Goal: Information Seeking & Learning: Learn about a topic

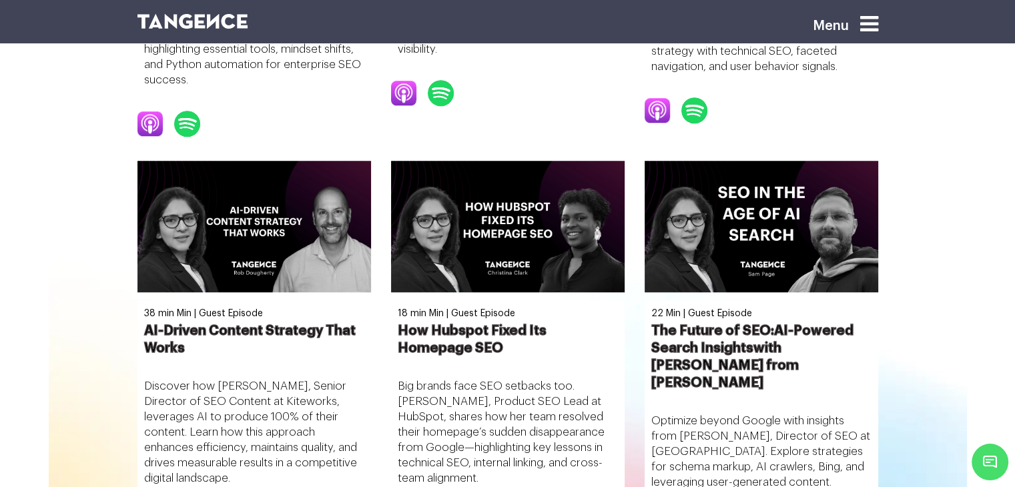
click at [208, 25] on img at bounding box center [193, 21] width 111 height 15
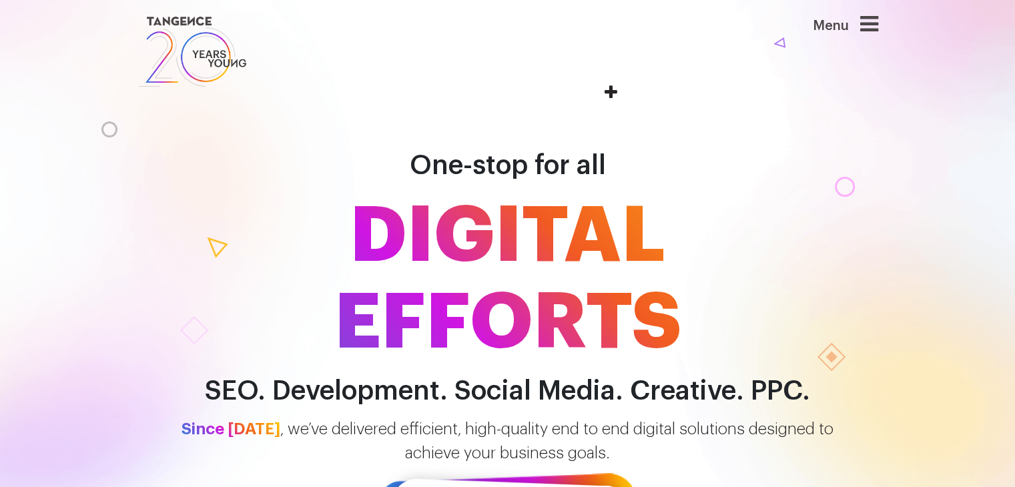
drag, startPoint x: 272, startPoint y: 41, endPoint x: 37, endPoint y: 9, distance: 237.1
click at [37, 9] on header "Menu" at bounding box center [507, 51] width 1015 height 103
click at [101, 33] on header "Menu" at bounding box center [507, 51] width 1015 height 103
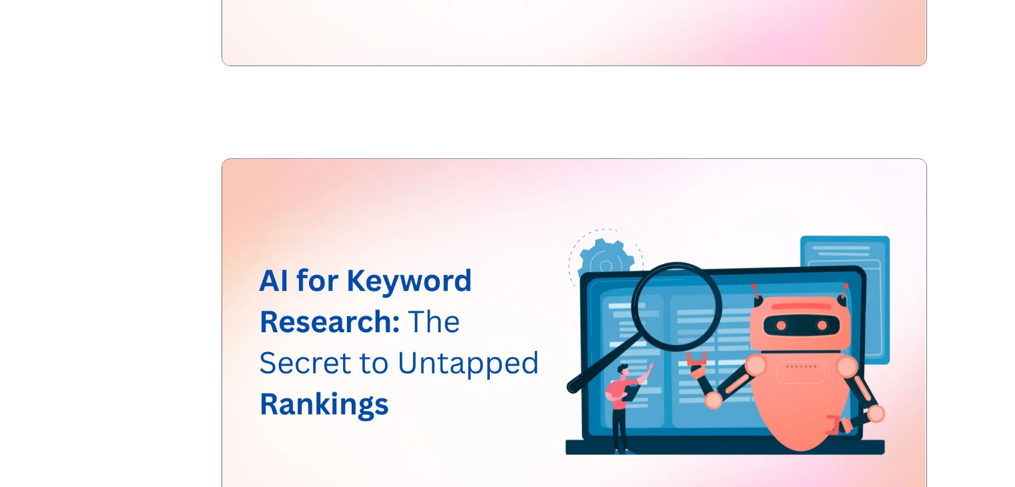
scroll to position [3498, 0]
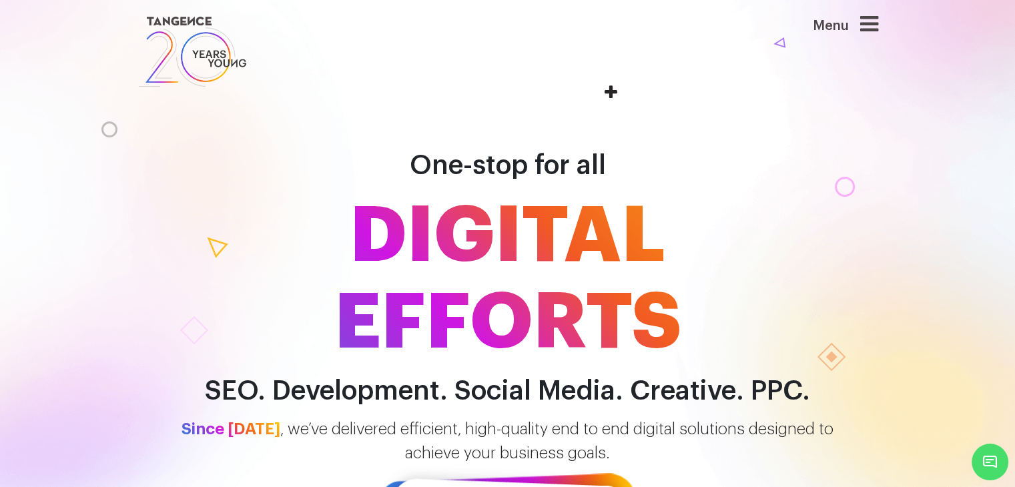
click at [873, 21] on icon at bounding box center [870, 23] width 18 height 21
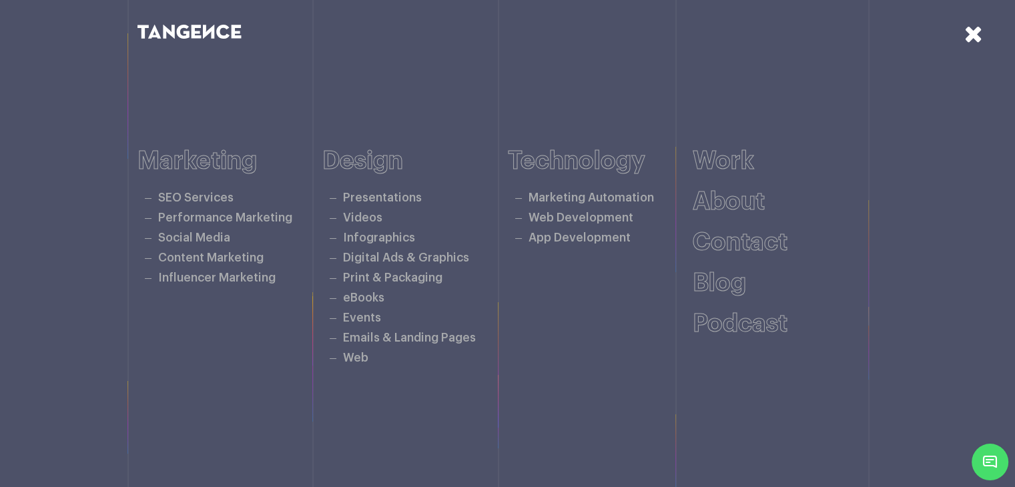
click at [980, 35] on icon at bounding box center [974, 33] width 19 height 23
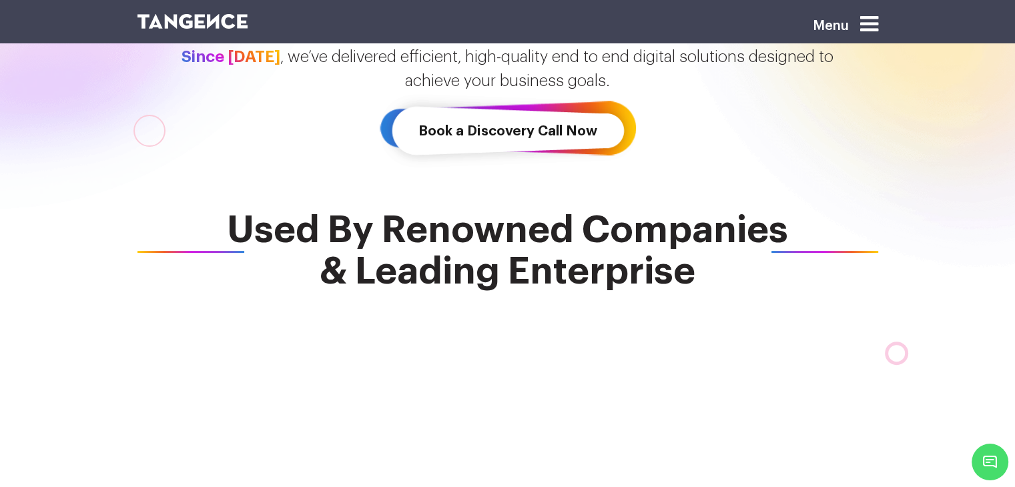
scroll to position [369, 0]
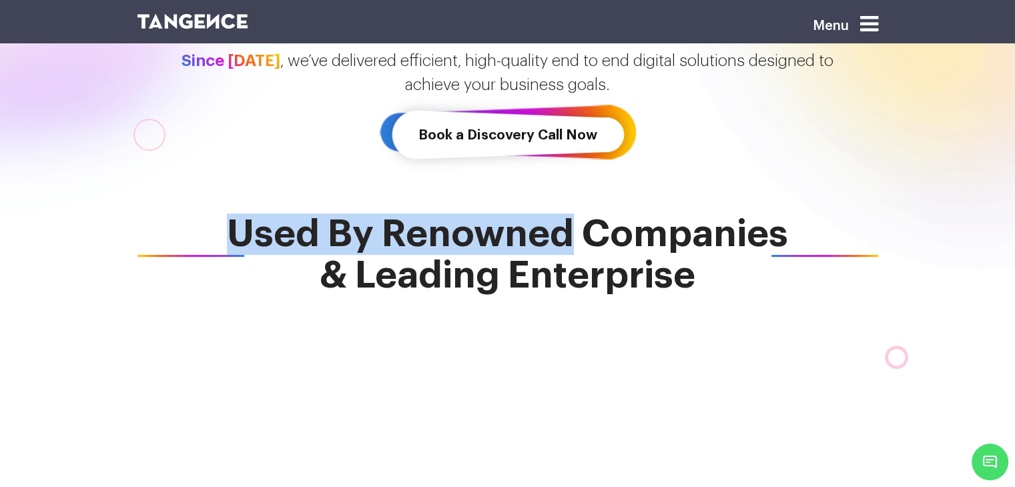
drag, startPoint x: 224, startPoint y: 234, endPoint x: 563, endPoint y: 236, distance: 339.2
click at [563, 236] on span "Used By Renowned Companies & Leading Enterprise" at bounding box center [508, 255] width 741 height 83
copy span "Used By Renowned"
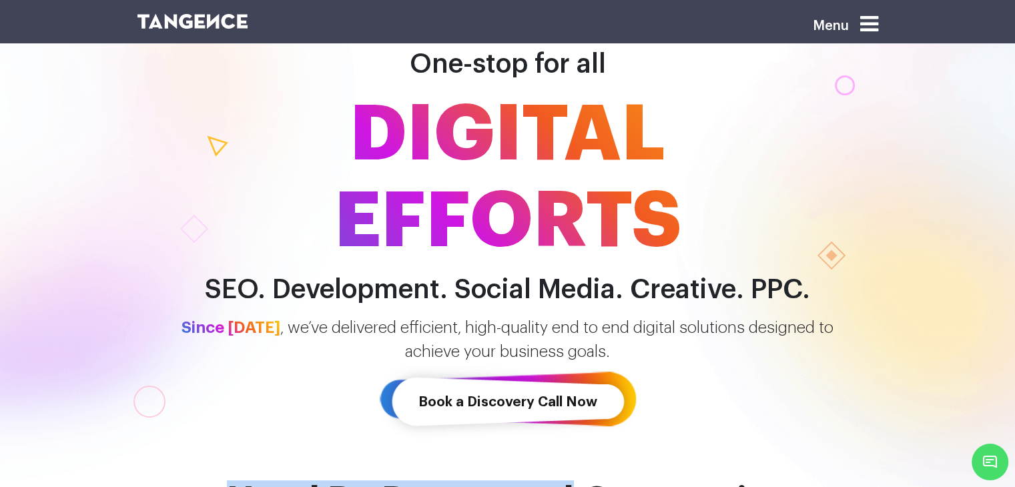
scroll to position [235, 0]
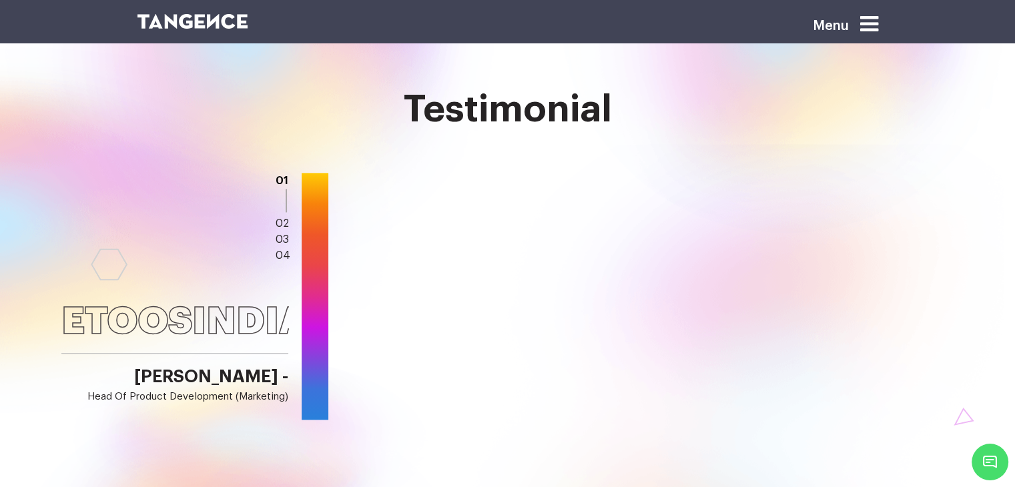
scroll to position [1620, 0]
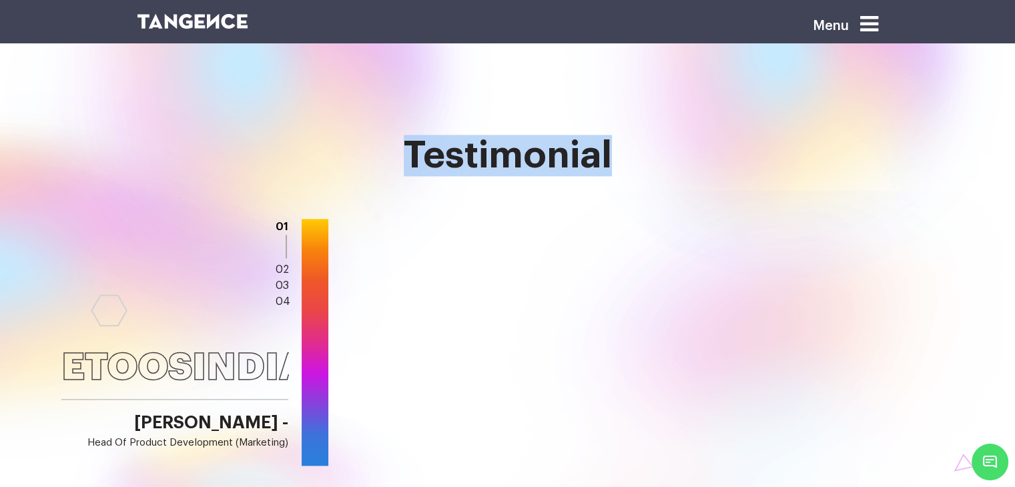
drag, startPoint x: 401, startPoint y: 150, endPoint x: 689, endPoint y: 142, distance: 288.5
click at [689, 142] on h2 "Testimonial" at bounding box center [508, 155] width 741 height 41
copy h2 "Testimonial"
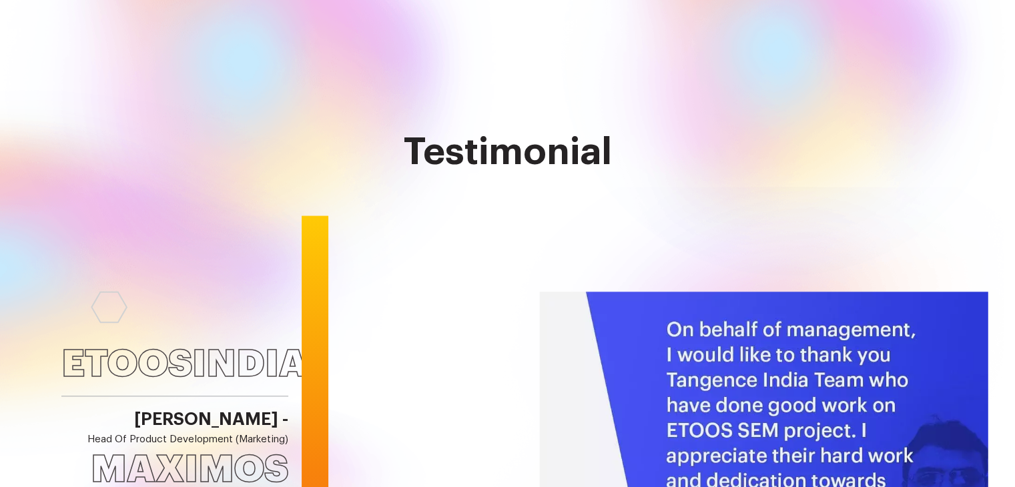
scroll to position [1624, 0]
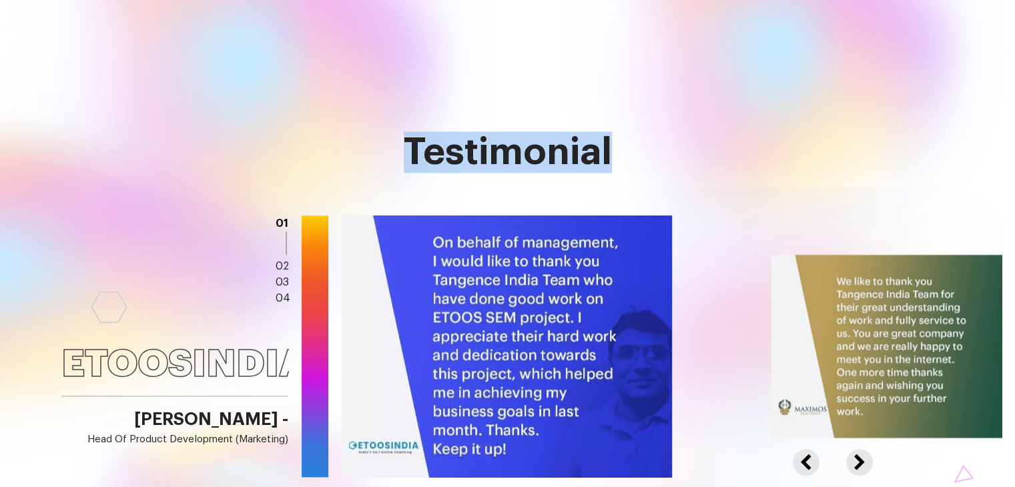
drag, startPoint x: 601, startPoint y: 160, endPoint x: 393, endPoint y: 156, distance: 207.7
click at [393, 156] on h2 "Testimonial" at bounding box center [508, 152] width 741 height 41
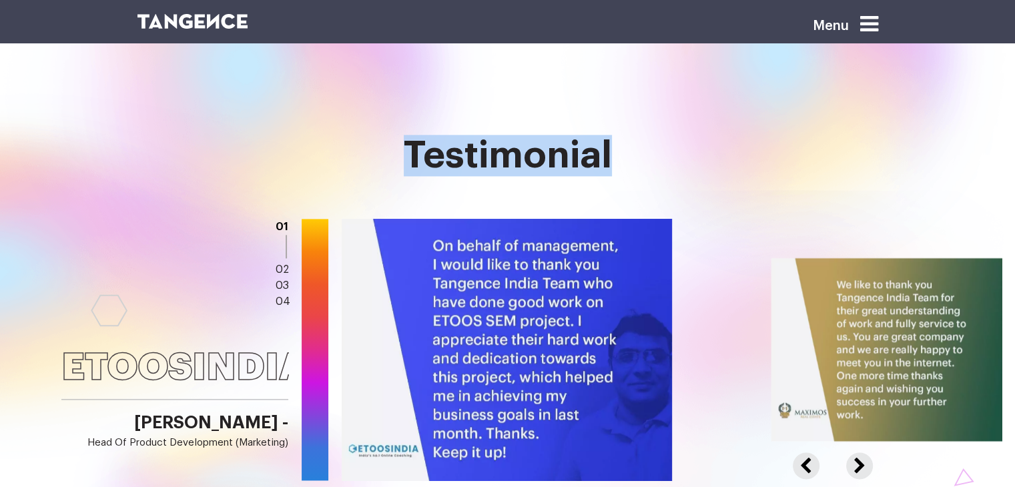
click at [393, 156] on h2 "Testimonial" at bounding box center [508, 155] width 741 height 41
drag, startPoint x: 409, startPoint y: 150, endPoint x: 636, endPoint y: 173, distance: 227.5
click at [636, 173] on h2 "Testimonial" at bounding box center [508, 155] width 741 height 41
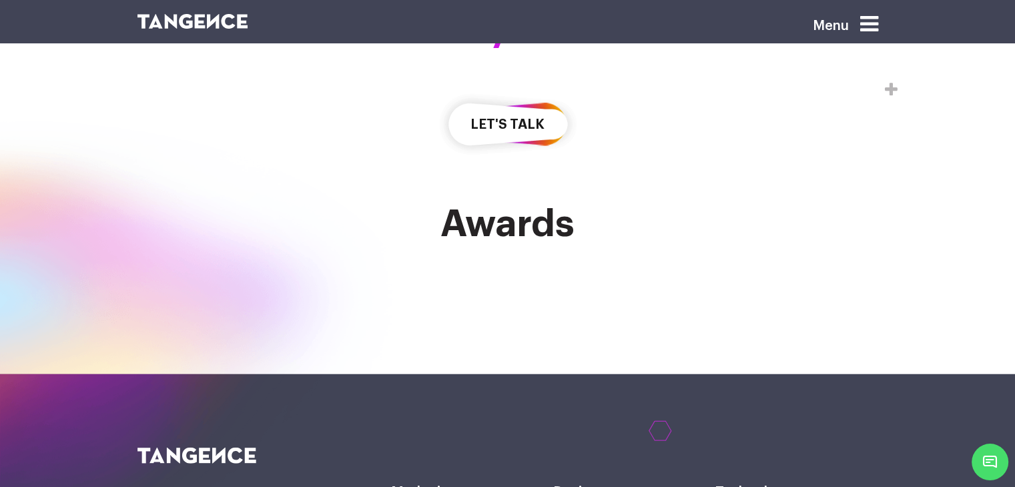
scroll to position [3410, 0]
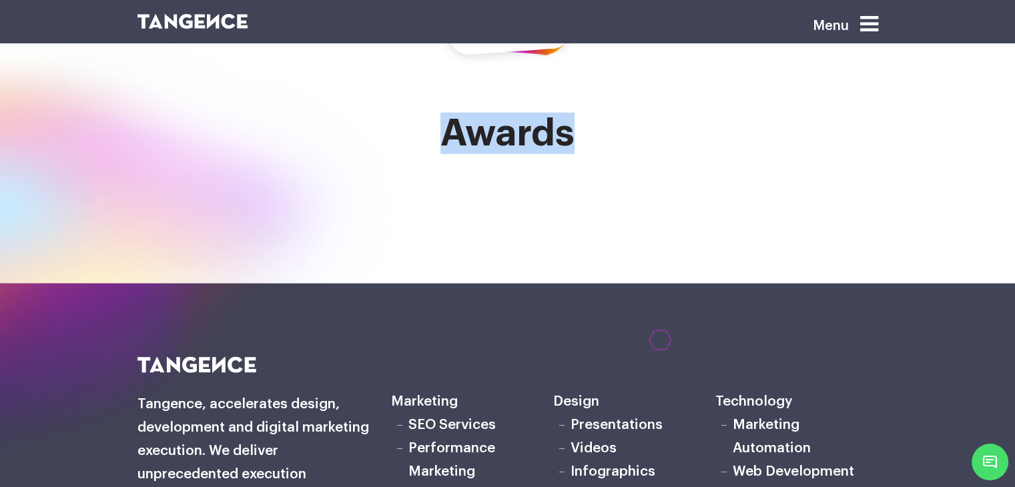
drag, startPoint x: 445, startPoint y: 178, endPoint x: 577, endPoint y: 193, distance: 132.3
click at [577, 154] on h2 "Awards" at bounding box center [508, 133] width 741 height 41
copy h2 "Awards"
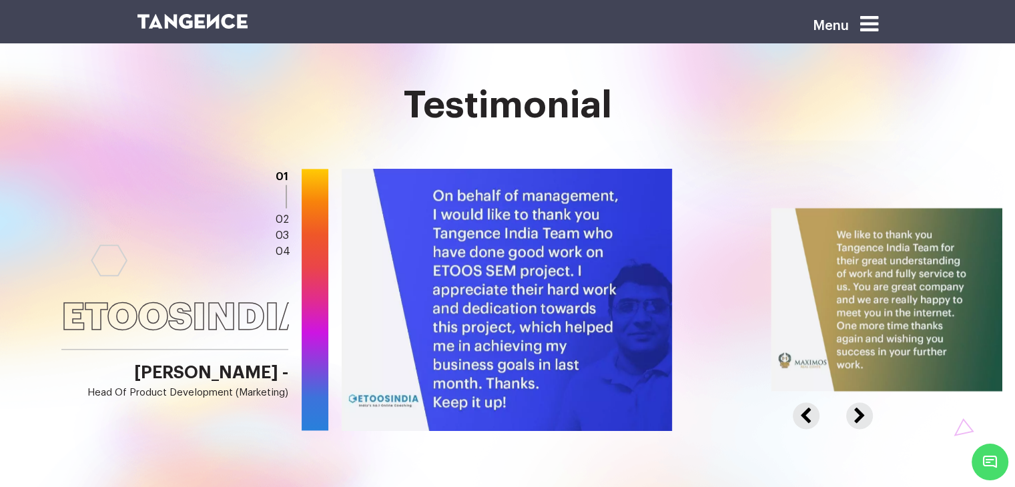
scroll to position [1669, 0]
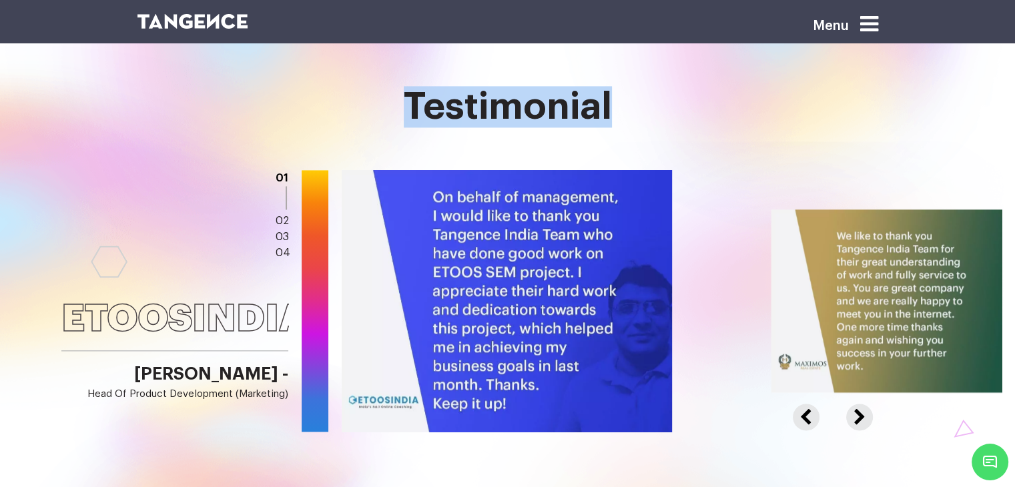
drag, startPoint x: 620, startPoint y: 93, endPoint x: 389, endPoint y: 100, distance: 231.1
click at [389, 100] on h2 "Testimonial" at bounding box center [508, 106] width 741 height 41
copy h2 "Testimonial"
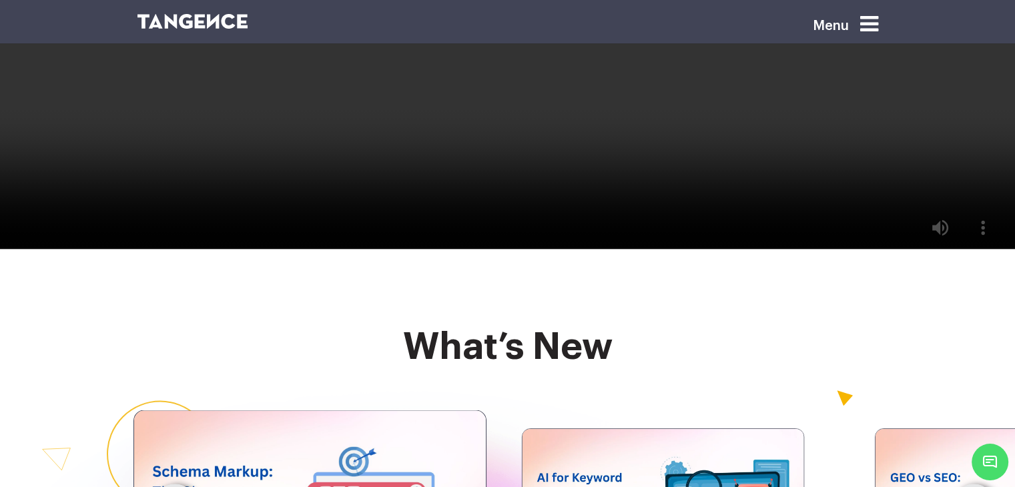
scroll to position [2470, 0]
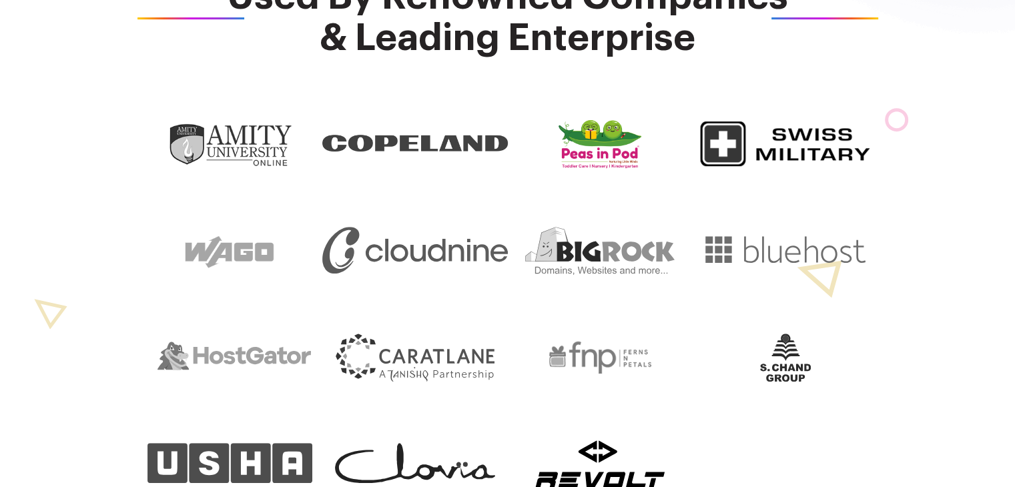
scroll to position [711, 0]
